Goal: Task Accomplishment & Management: Manage account settings

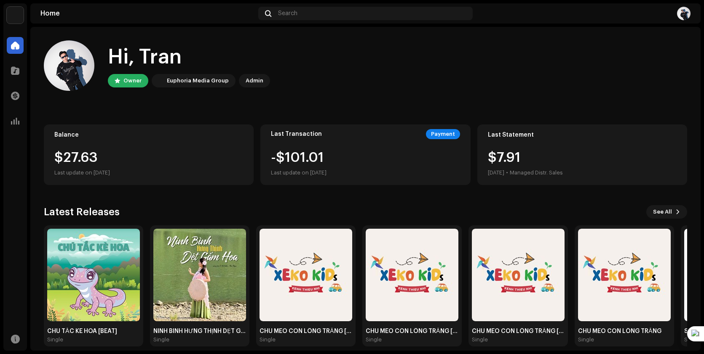
click at [362, 88] on div "Hi, Tran Owner Euphoria Media Group Admin" at bounding box center [365, 65] width 643 height 51
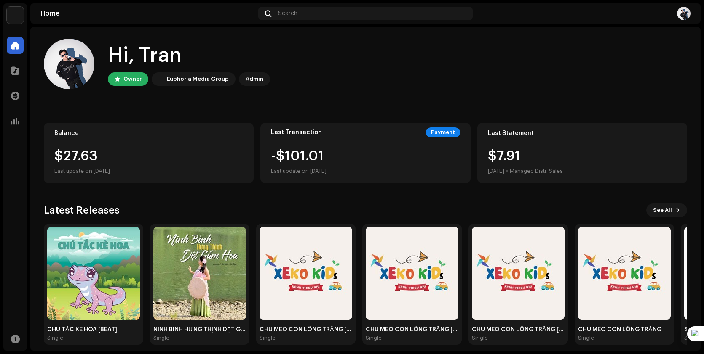
scroll to position [9, 0]
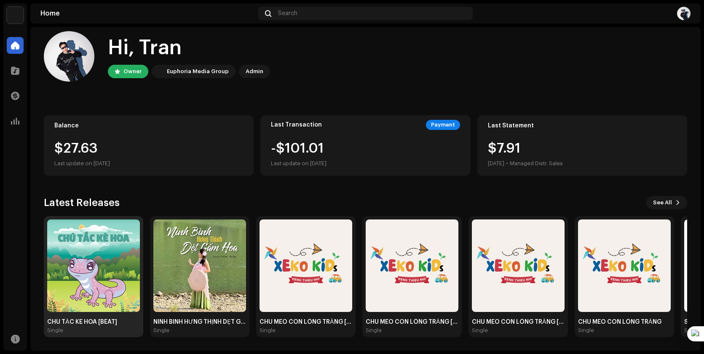
click at [73, 277] on img at bounding box center [93, 266] width 93 height 93
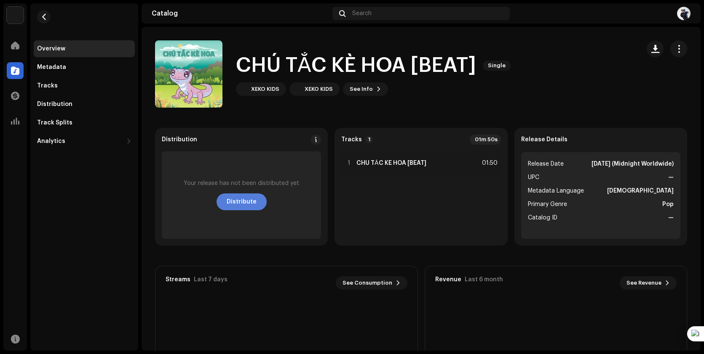
click at [246, 204] on span "Distribute" at bounding box center [242, 202] width 30 height 17
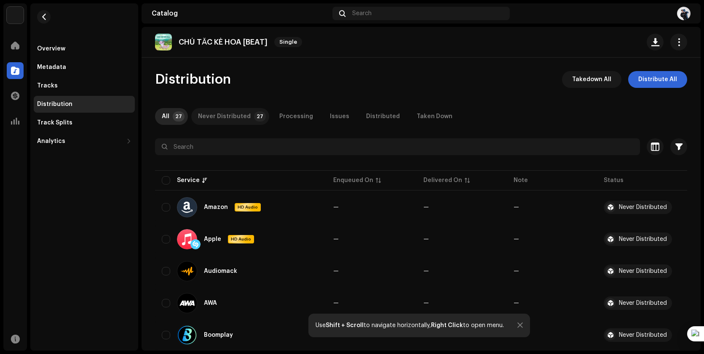
click at [233, 116] on div "Never Distributed" at bounding box center [224, 116] width 53 height 17
click at [170, 115] on p-tab "All 27" at bounding box center [171, 116] width 33 height 17
click at [643, 83] on span "Distribute All" at bounding box center [657, 79] width 39 height 17
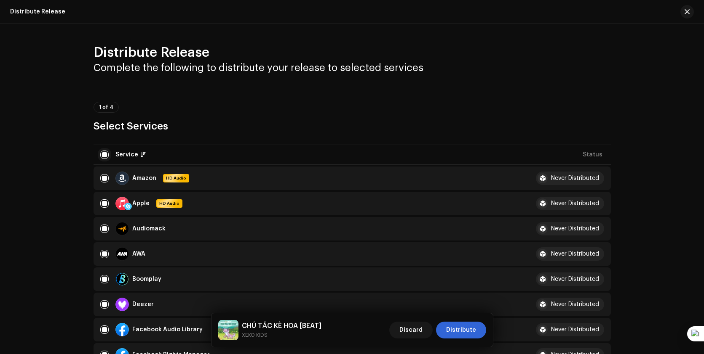
click at [105, 157] on input "checkbox" at bounding box center [104, 155] width 8 height 8
checkbox input "false"
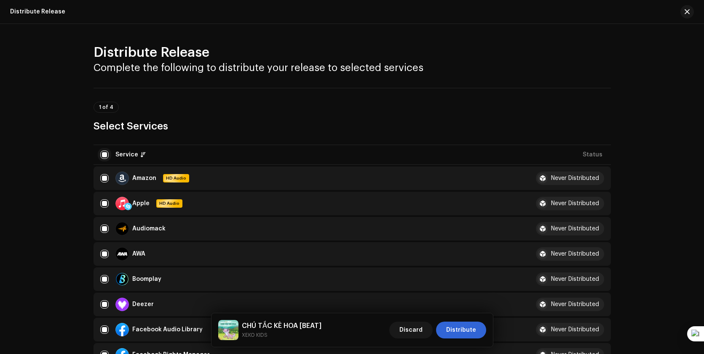
checkbox input "false"
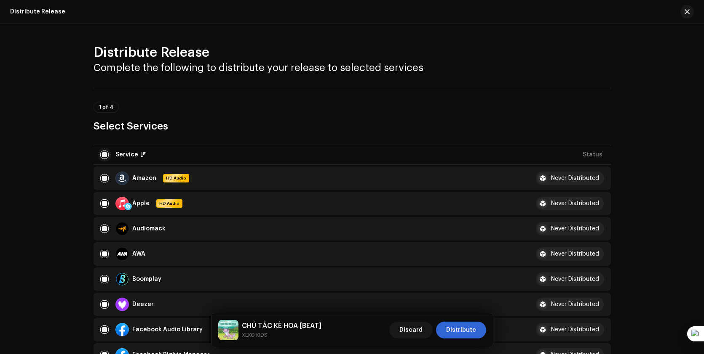
checkbox input "false"
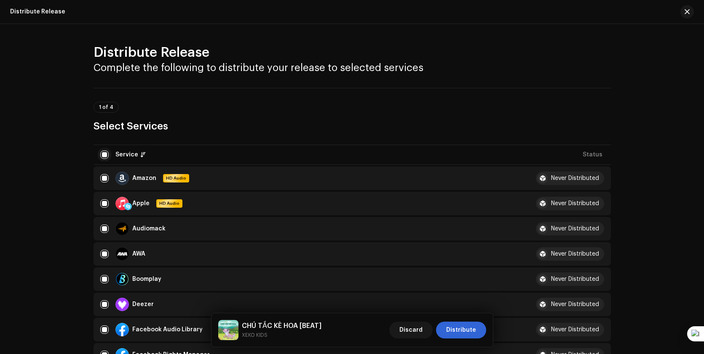
checkbox input "false"
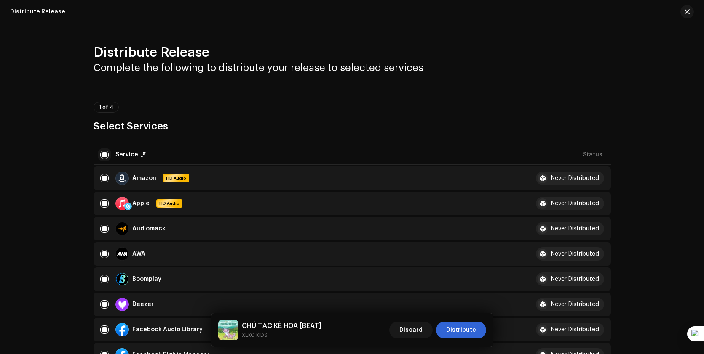
checkbox input "false"
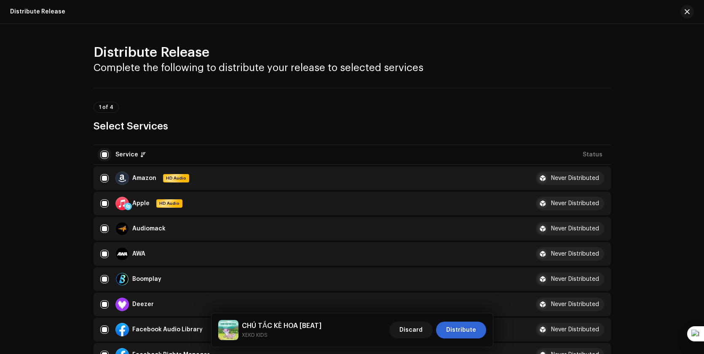
checkbox input "false"
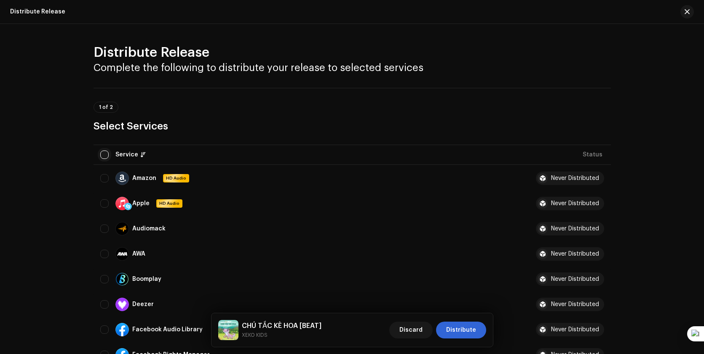
click at [105, 157] on input "checkbox" at bounding box center [104, 155] width 8 height 8
checkbox input "true"
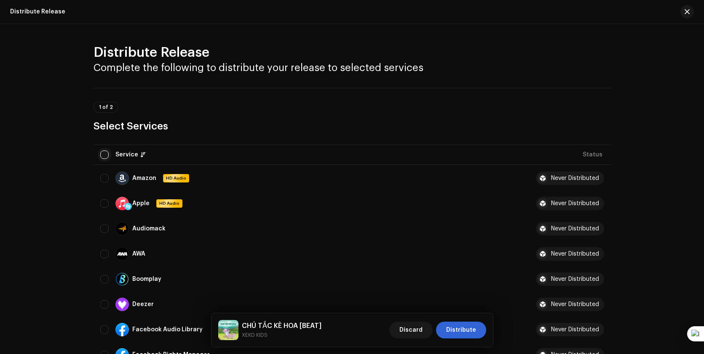
checkbox input "true"
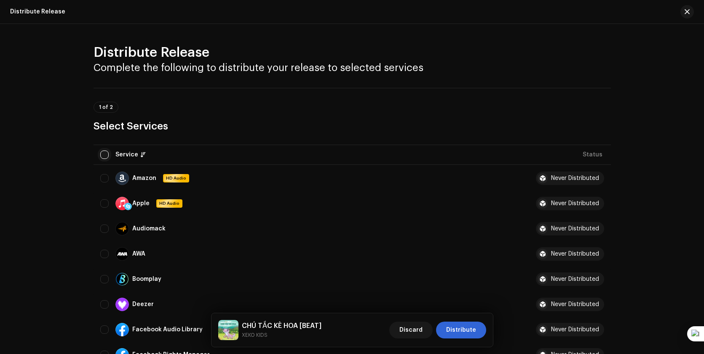
checkbox input "true"
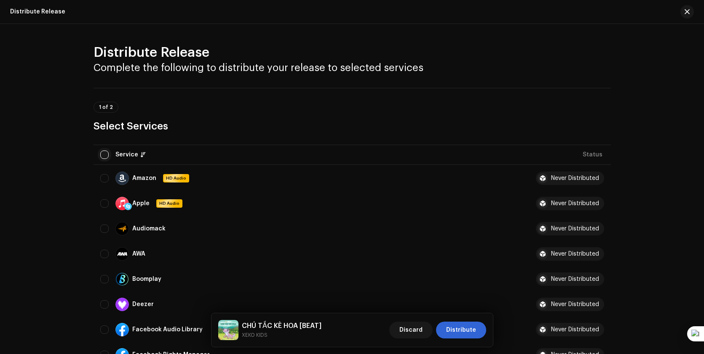
checkbox input "true"
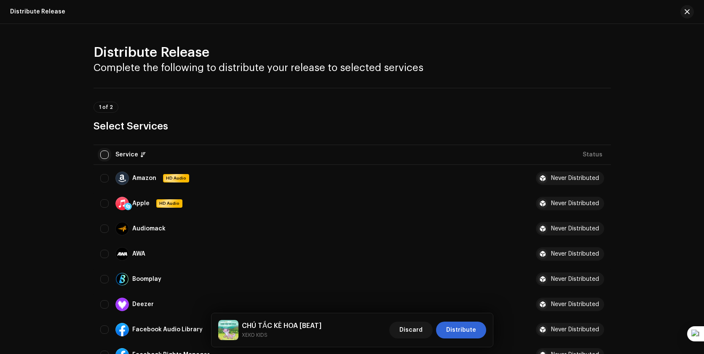
checkbox input "true"
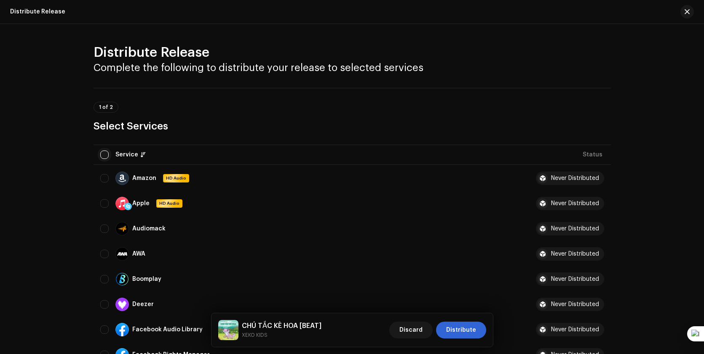
checkbox input "true"
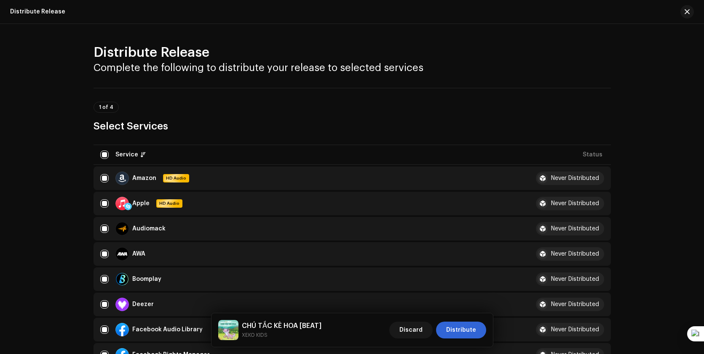
click at [594, 178] on div "Never Distributed" at bounding box center [575, 179] width 48 height 6
click at [582, 180] on div "Never Distributed" at bounding box center [575, 179] width 48 height 6
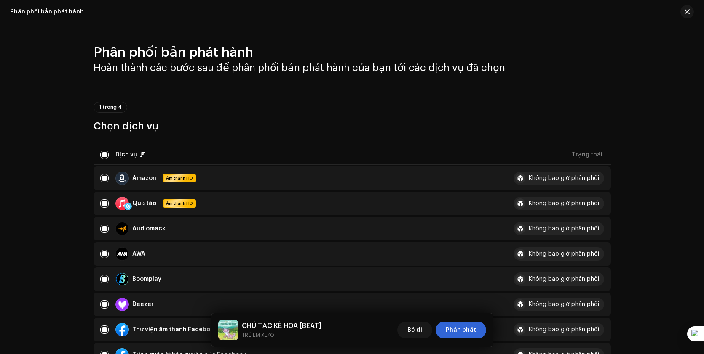
click at [574, 91] on div "1 trong 4 Chọn dịch vụ" at bounding box center [351, 110] width 517 height 45
click at [208, 92] on div "1 trong 4 Chọn dịch vụ" at bounding box center [351, 110] width 517 height 45
click at [689, 12] on button "button" at bounding box center [686, 11] width 13 height 13
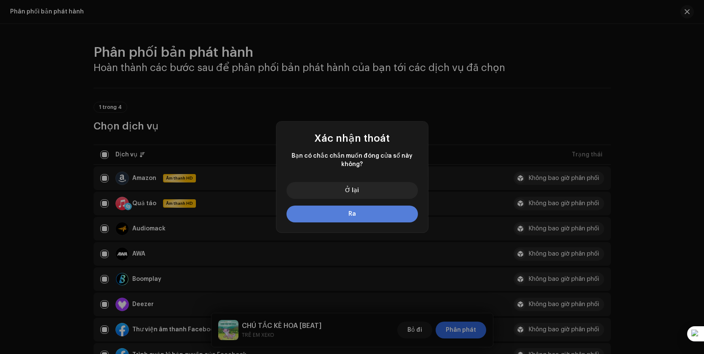
click at [357, 213] on button "Ra" at bounding box center [351, 214] width 131 height 17
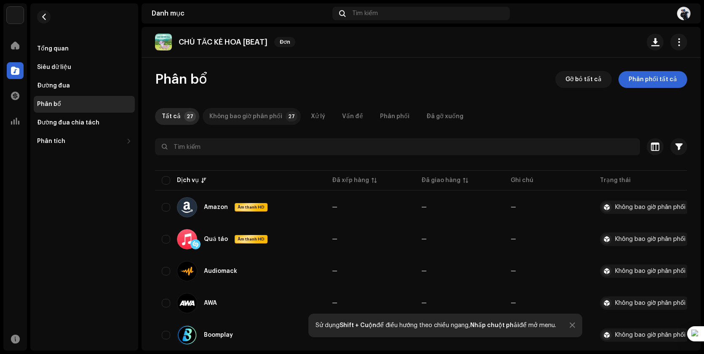
click at [249, 115] on font "Không bao giờ phân phối" at bounding box center [245, 117] width 73 height 6
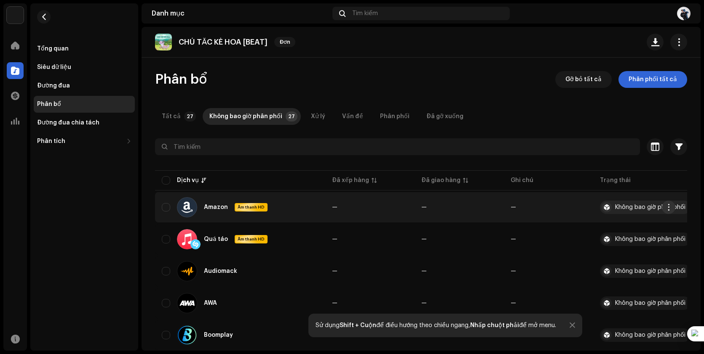
click at [665, 208] on span "button" at bounding box center [668, 207] width 6 height 7
click at [617, 225] on font "Phân phát" at bounding box center [604, 227] width 30 height 6
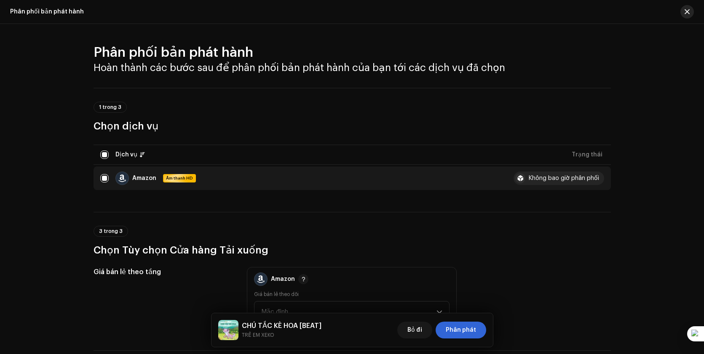
click at [684, 15] on span "button" at bounding box center [686, 11] width 5 height 7
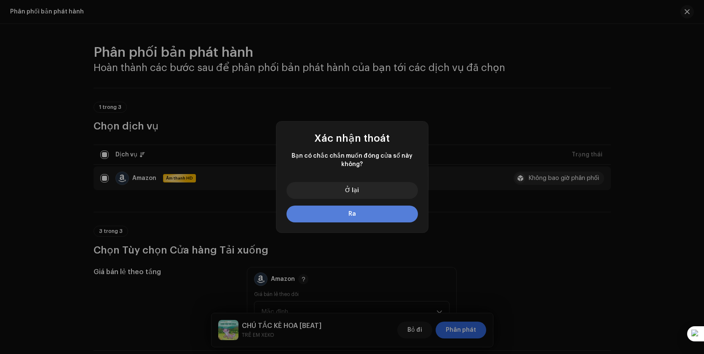
click at [380, 217] on button "Ra" at bounding box center [351, 214] width 131 height 17
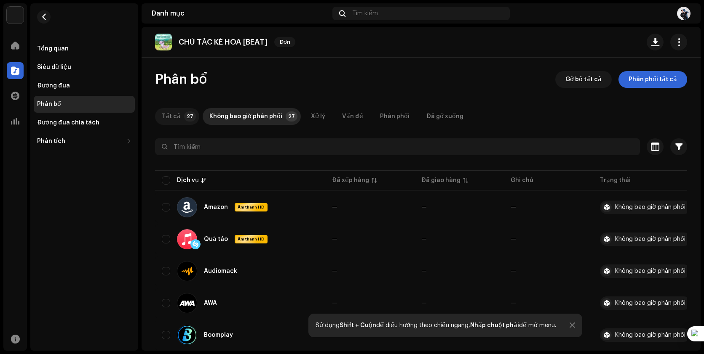
click at [176, 115] on font "Tất cả" at bounding box center [171, 117] width 19 height 6
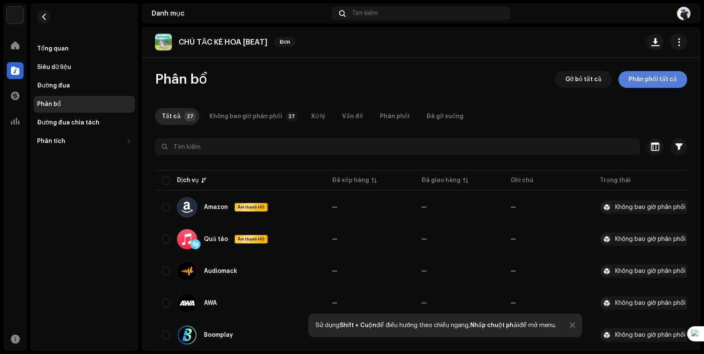
click at [645, 83] on span "Phân phối tất cả" at bounding box center [652, 79] width 48 height 17
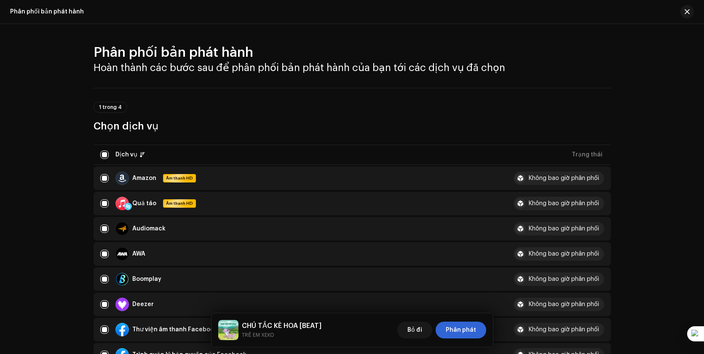
click at [108, 108] on font "1 trong 4" at bounding box center [110, 107] width 23 height 5
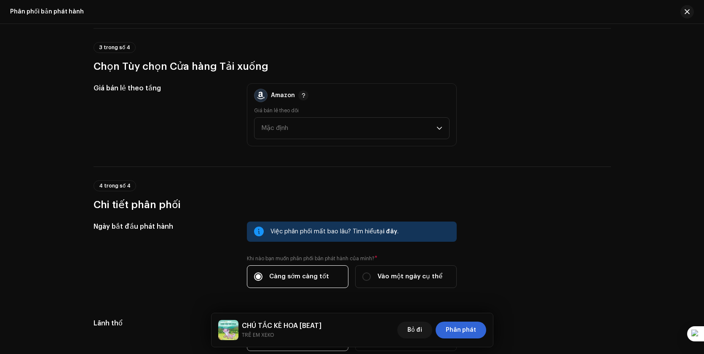
scroll to position [1107, 0]
click at [434, 133] on span "Mặc định" at bounding box center [348, 128] width 175 height 21
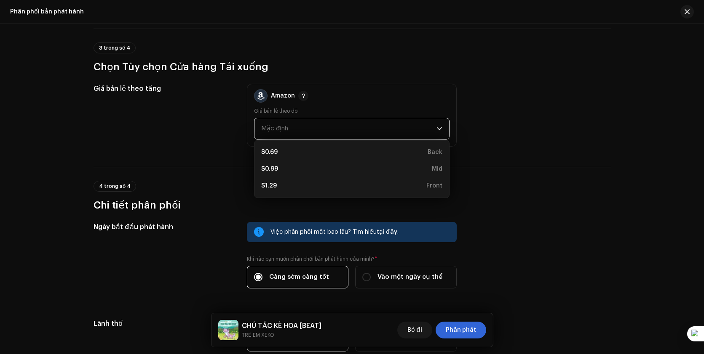
click at [520, 125] on div "Giá bán lẻ theo tầng Amazon Giá bán lẻ theo dõi Mặc định $0.69 Back $0.99 Mid $…" at bounding box center [351, 115] width 517 height 63
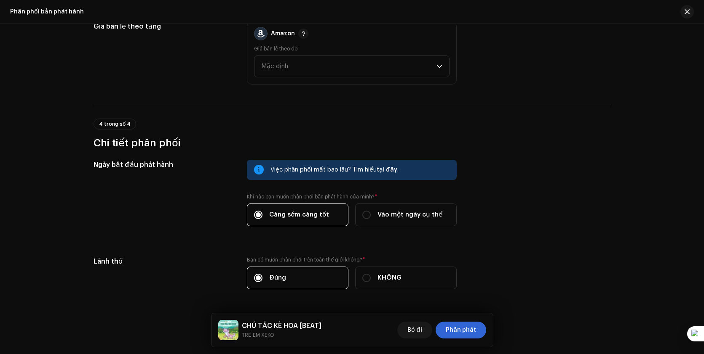
scroll to position [1195, 0]
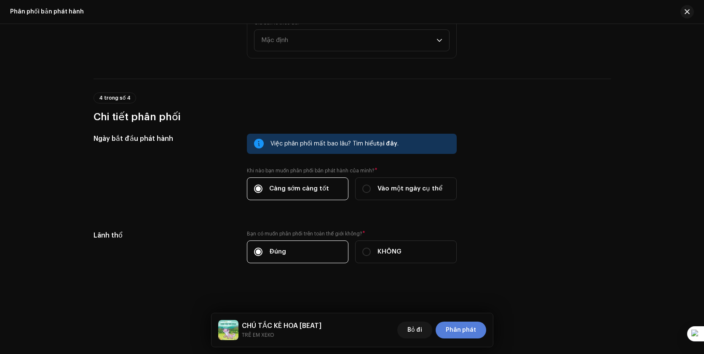
click at [457, 328] on font "Phân phát" at bounding box center [460, 331] width 30 height 6
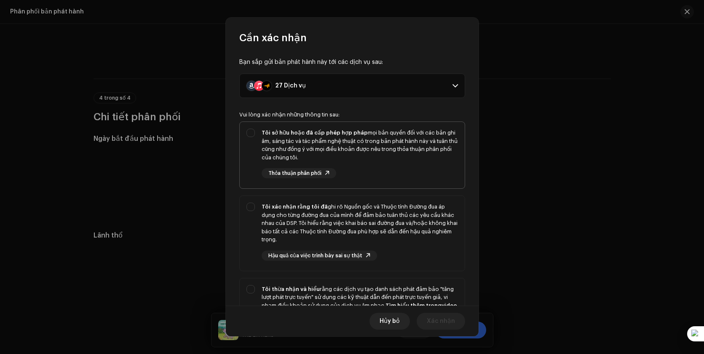
click at [249, 135] on div "Tôi sở hữu hoặc đã cấp phép hợp pháp mọi bản quyền đối với các bản ghi âm, sáng…" at bounding box center [352, 153] width 225 height 63
checkbox input "true"
drag, startPoint x: 252, startPoint y: 206, endPoint x: 252, endPoint y: 211, distance: 4.6
click at [252, 206] on div "Tôi xác nhận rằng tôi đã ghi rõ Nguồn gốc và Thuộc tính Đường đua áp dụng cho t…" at bounding box center [352, 232] width 225 height 72
checkbox input "true"
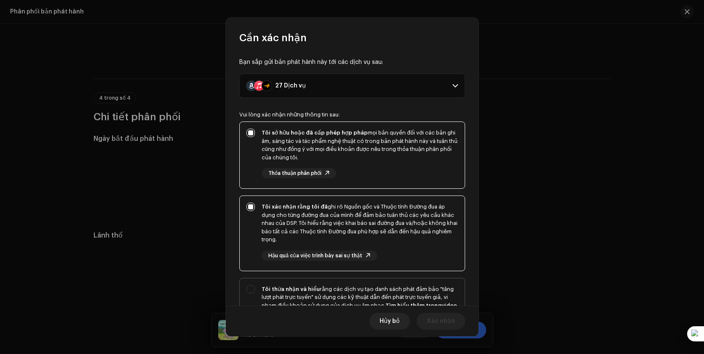
click at [253, 285] on div "Tôi thừa nhận và hiểu rằng các dịch vụ tạo danh sách phát đảm bảo "tăng lượt ph…" at bounding box center [352, 317] width 225 height 77
checkbox input "true"
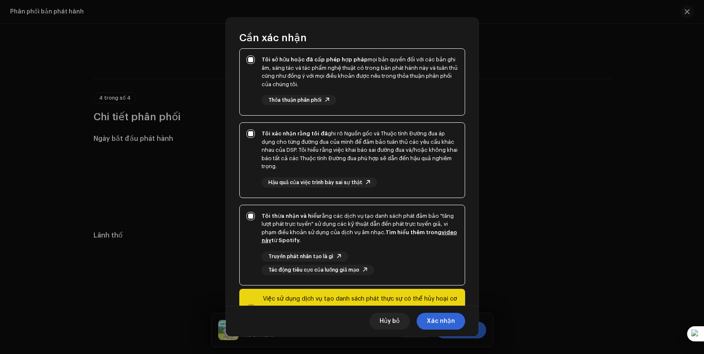
scroll to position [110, 0]
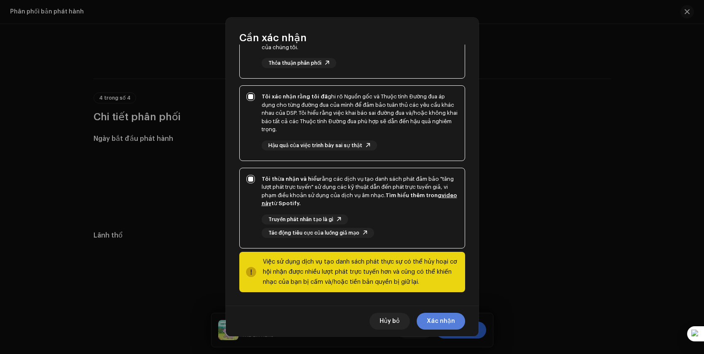
click at [438, 320] on font "Xác nhận" at bounding box center [440, 322] width 28 height 6
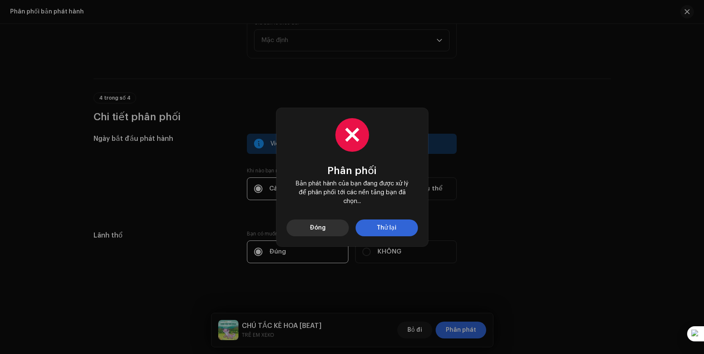
click at [328, 229] on button "Đóng" at bounding box center [317, 228] width 62 height 17
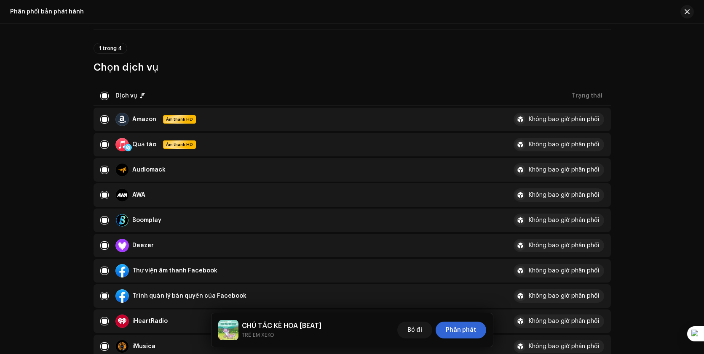
scroll to position [0, 0]
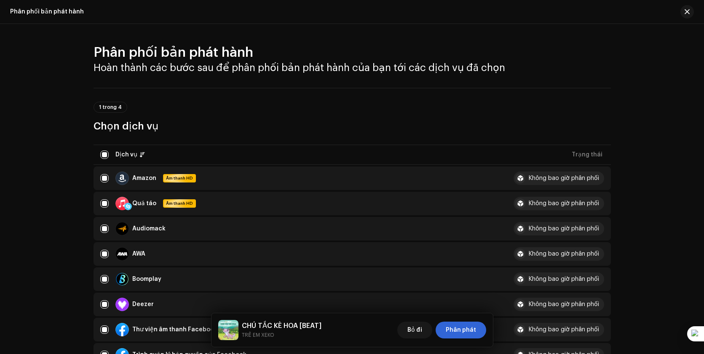
click at [396, 125] on h3 "Chọn dịch vụ" at bounding box center [351, 126] width 517 height 13
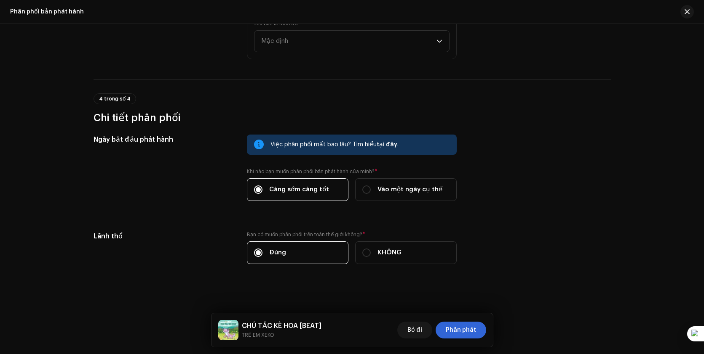
scroll to position [1195, 0]
click at [465, 329] on font "Phân phát" at bounding box center [460, 331] width 30 height 6
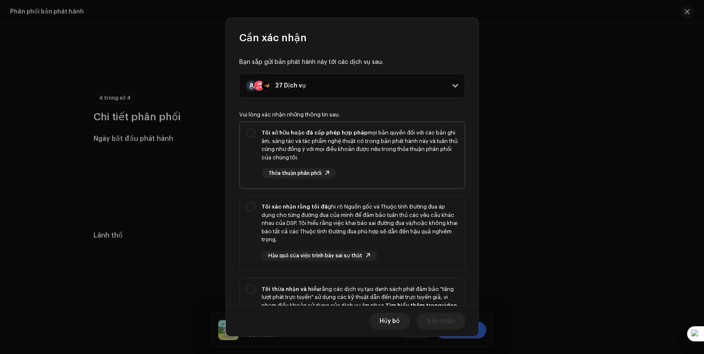
click at [252, 133] on div "Tôi sở hữu hoặc đã cấp phép hợp pháp mọi bản quyền đối với các bản ghi âm, sáng…" at bounding box center [352, 153] width 225 height 63
checkbox input "true"
click at [253, 207] on div "Tôi xác nhận rằng tôi đã ghi rõ Nguồn gốc và Thuộc tính Đường đua áp dụng cho t…" at bounding box center [352, 232] width 225 height 72
checkbox input "true"
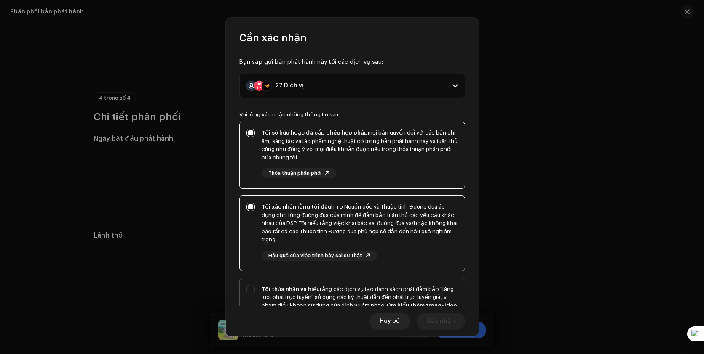
click at [252, 284] on div "Tôi thừa nhận và hiểu rằng các dịch vụ tạo danh sách phát đảm bảo "tăng lượt ph…" at bounding box center [352, 317] width 225 height 77
checkbox input "true"
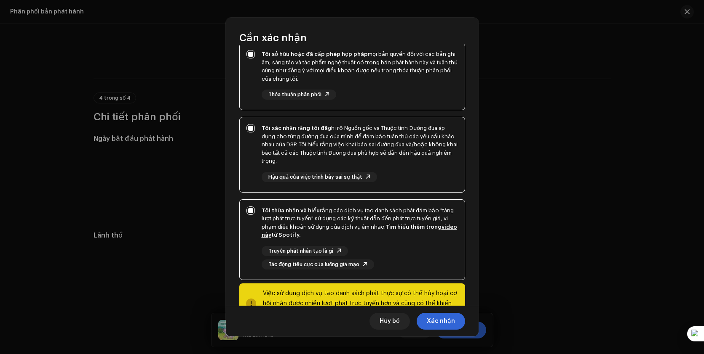
scroll to position [110, 0]
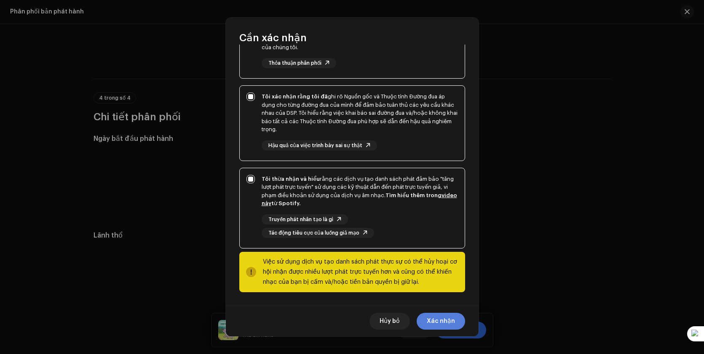
click at [438, 325] on font "Xác nhận" at bounding box center [440, 322] width 28 height 6
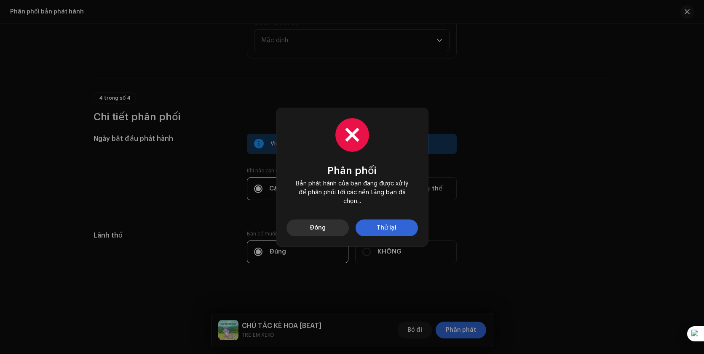
click at [318, 227] on font "Đóng" at bounding box center [317, 228] width 16 height 6
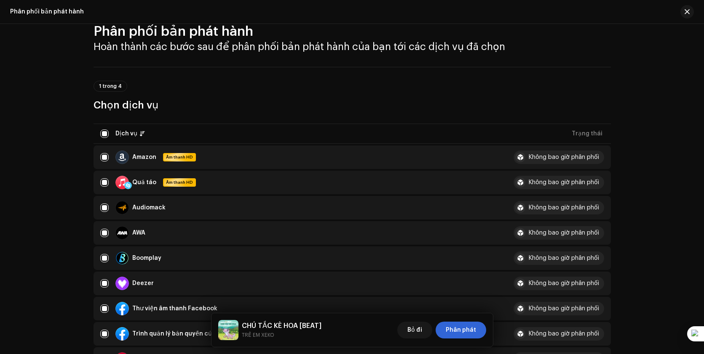
scroll to position [0, 0]
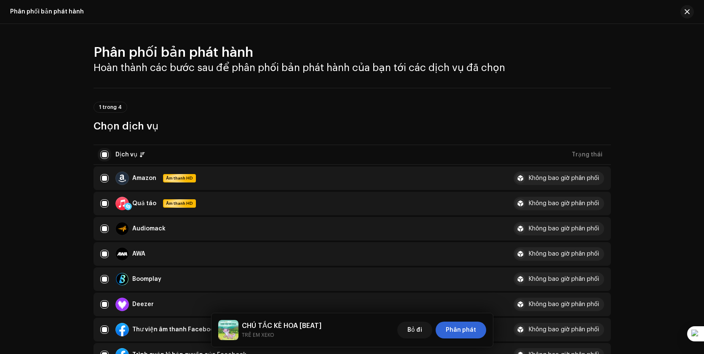
click at [106, 153] on input "checkbox" at bounding box center [104, 155] width 8 height 8
checkbox input "false"
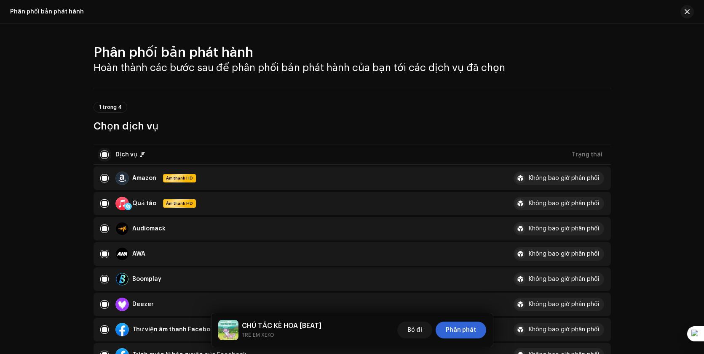
checkbox input "false"
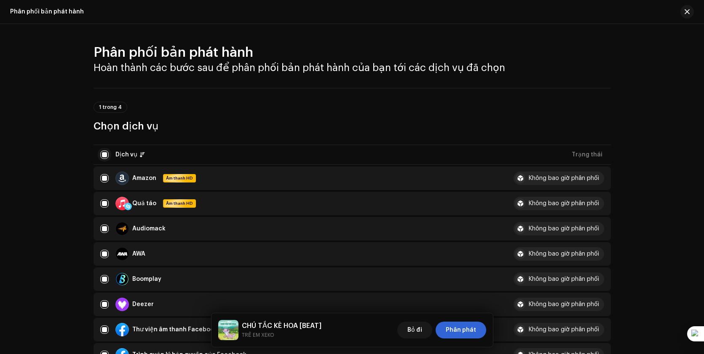
checkbox input "false"
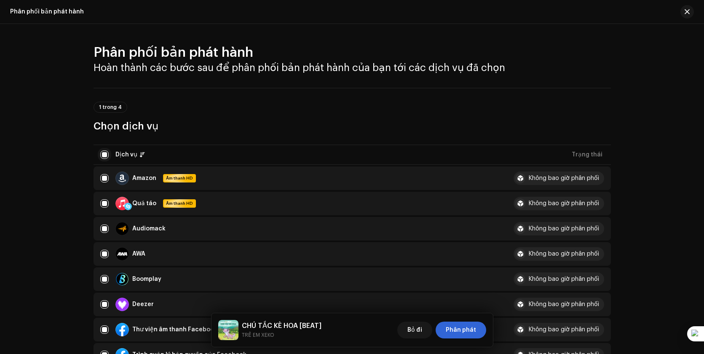
checkbox input "false"
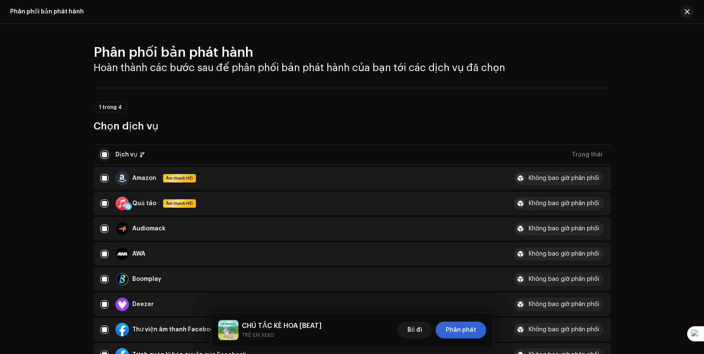
checkbox input "false"
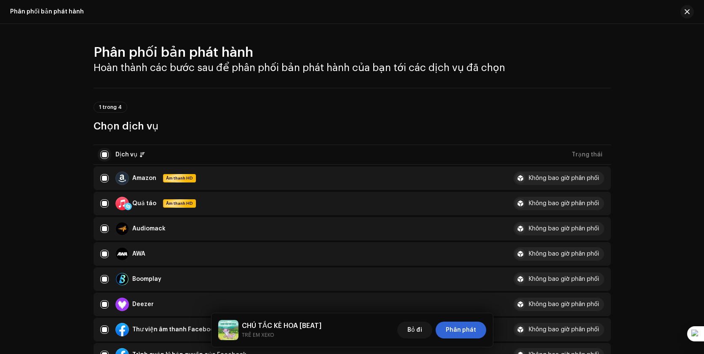
checkbox input "false"
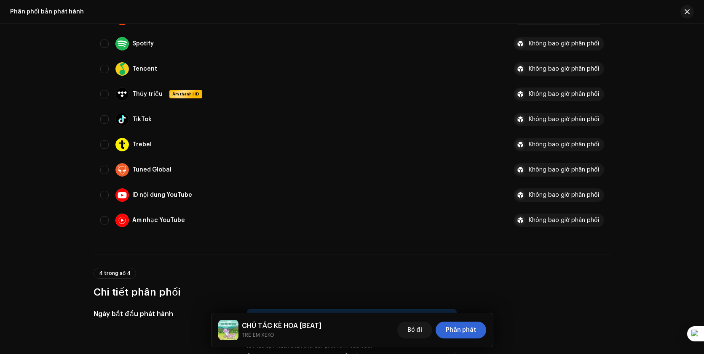
scroll to position [615, 0]
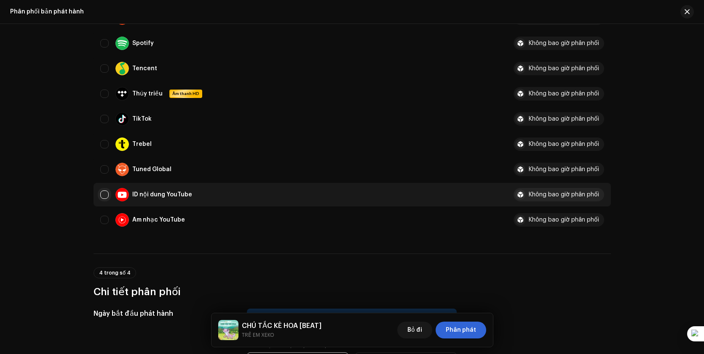
click at [107, 196] on input "Row Unselected" at bounding box center [104, 195] width 8 height 8
checkbox input "true"
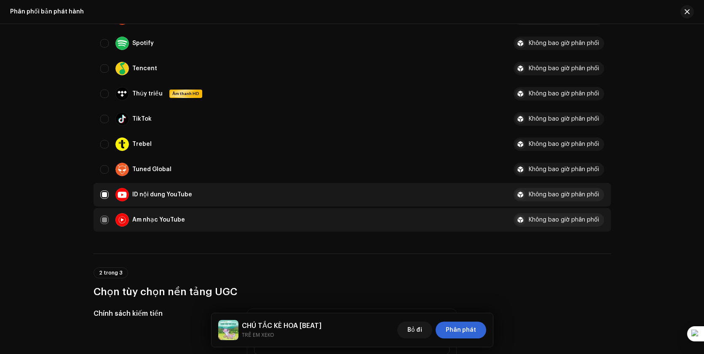
click at [543, 198] on div "Không bao giờ phân phối" at bounding box center [558, 194] width 91 height 13
click at [601, 196] on div "Không bao giờ phân phối" at bounding box center [558, 194] width 91 height 13
click at [597, 195] on font "Không bao giờ phân phối" at bounding box center [563, 195] width 70 height 6
click at [573, 195] on font "Không bao giờ phân phối" at bounding box center [563, 195] width 70 height 6
click at [586, 194] on font "Không bao giờ phân phối" at bounding box center [563, 195] width 70 height 6
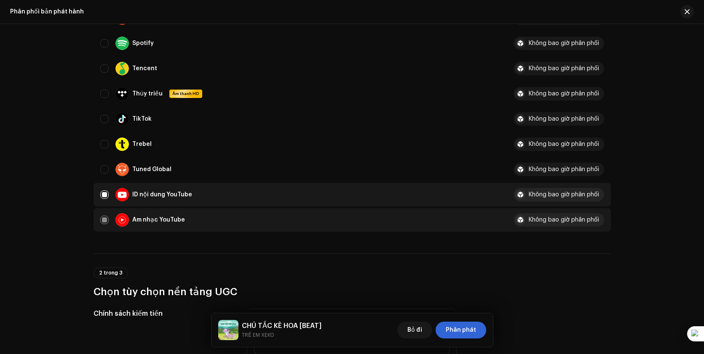
click at [618, 197] on div "Phân phối bản phát hành Hoàn thành các bước sau để phân phối bản phát hành của …" at bounding box center [352, 3] width 544 height 1148
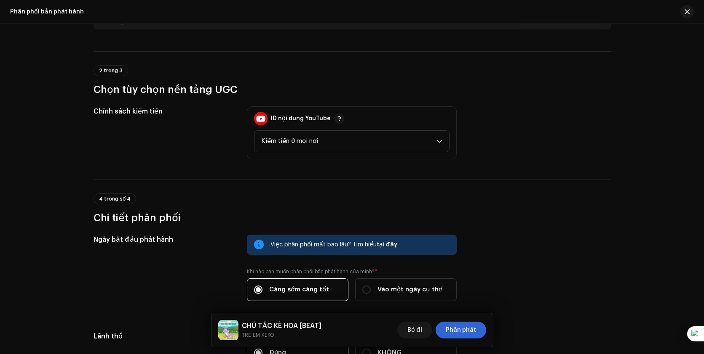
scroll to position [900, 0]
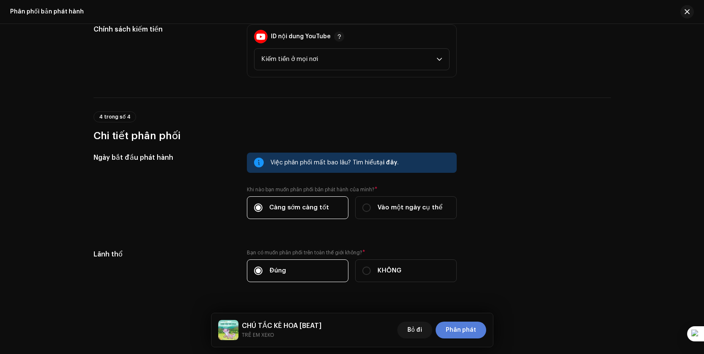
click at [473, 325] on span "Phân phát" at bounding box center [460, 330] width 30 height 17
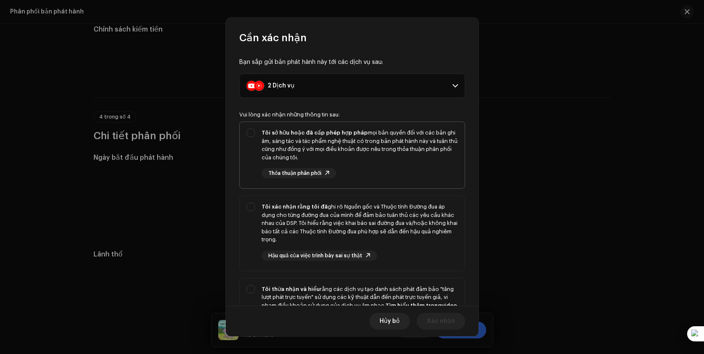
click at [254, 138] on div "Tôi sở hữu hoặc đã cấp phép hợp pháp mọi bản quyền đối với các bản ghi âm, sáng…" at bounding box center [352, 153] width 225 height 63
checkbox input "true"
click at [254, 212] on div "Tôi xác nhận rằng tôi đã ghi rõ Nguồn gốc và Thuộc tính Đường đua áp dụng cho t…" at bounding box center [352, 232] width 225 height 72
checkbox input "true"
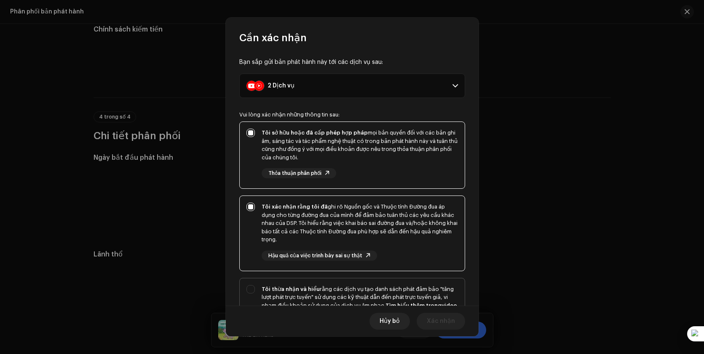
click at [256, 288] on div "Tôi thừa nhận và hiểu rằng các dịch vụ tạo danh sách phát đảm bảo "tăng lượt ph…" at bounding box center [352, 317] width 225 height 77
checkbox input "true"
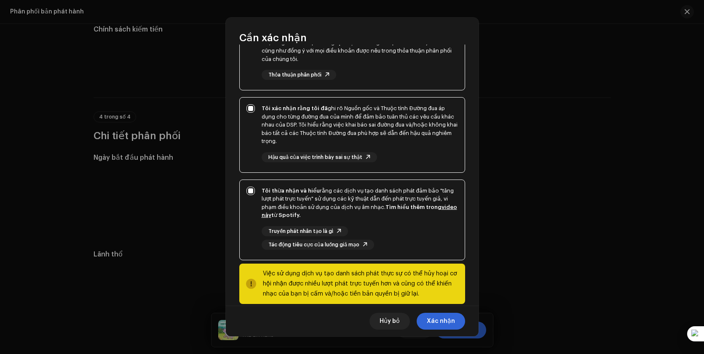
scroll to position [110, 0]
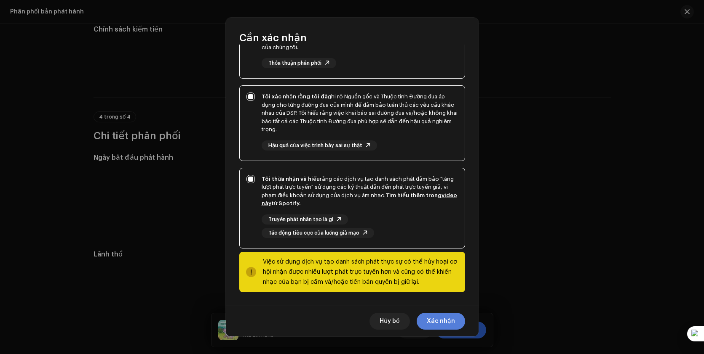
click at [437, 320] on font "Xác nhận" at bounding box center [440, 322] width 28 height 6
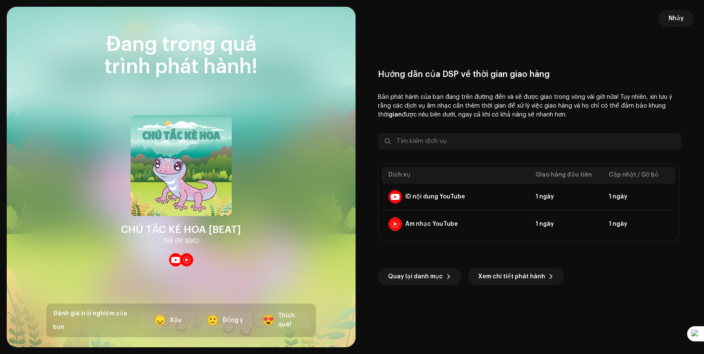
click at [470, 252] on div "Quay lại danh mục Xem chi tiết phát hành" at bounding box center [529, 264] width 303 height 44
click at [279, 324] on font "Thích quá!" at bounding box center [286, 320] width 17 height 15
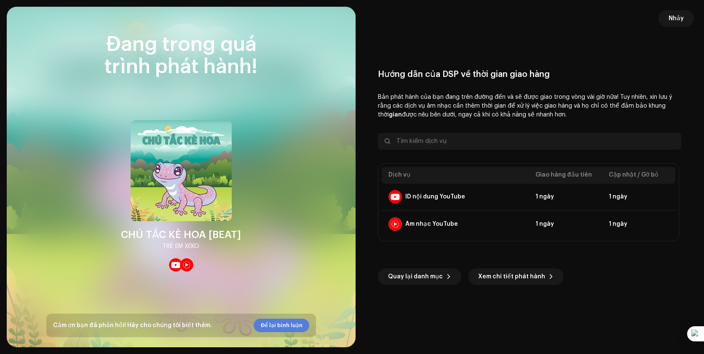
click at [298, 325] on font "Để lại bình luận" at bounding box center [281, 325] width 42 height 5
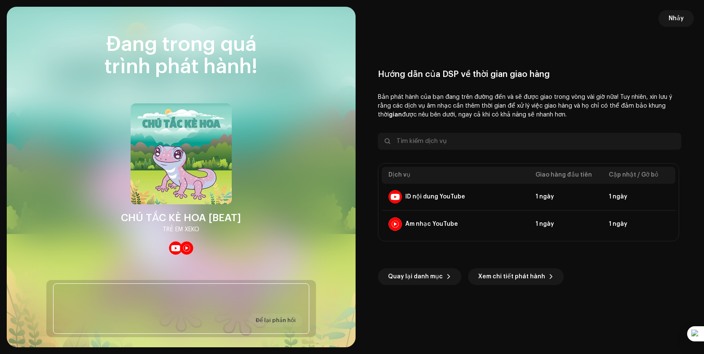
click at [435, 256] on div "Quay lại danh mục Xem chi tiết phát hành" at bounding box center [529, 264] width 303 height 44
click at [677, 16] on font "Nhảy" at bounding box center [675, 19] width 15 height 6
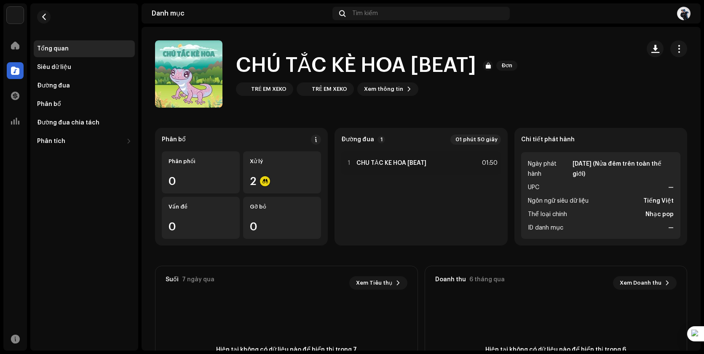
click at [560, 72] on div "CHÚ TẮC KÈ HOA [BEAT] Đơn TRẺ EM XEKO TRẺ EM XEKO Xem thông tin" at bounding box center [394, 73] width 478 height 67
click at [490, 100] on div "CHÚ TẮC KÈ HOA [BEAT] Đơn TRẺ EM XEKO TRẺ EM XEKO Xem thông tin" at bounding box center [394, 73] width 478 height 67
